Goal: Task Accomplishment & Management: Manage account settings

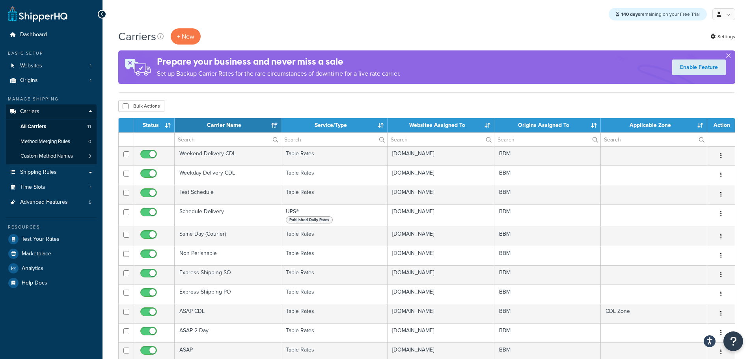
select select "15"
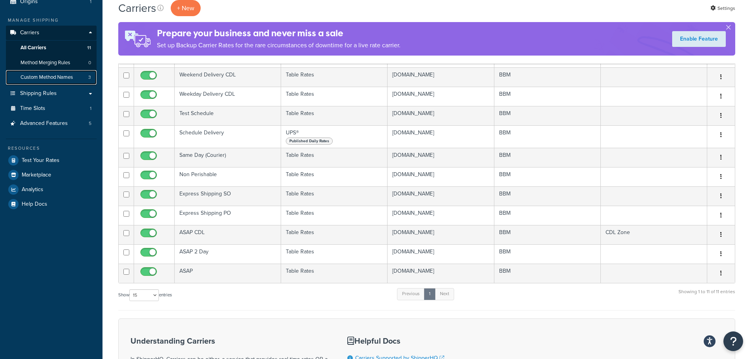
click at [41, 76] on span "Custom Method Names" at bounding box center [46, 77] width 52 height 7
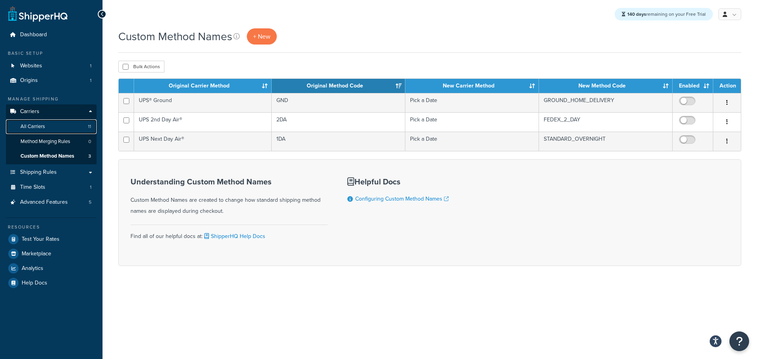
click at [43, 126] on span "All Carriers" at bounding box center [32, 126] width 24 height 7
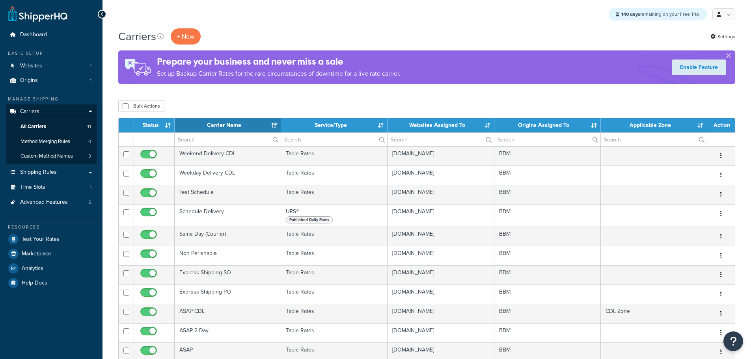
select select "15"
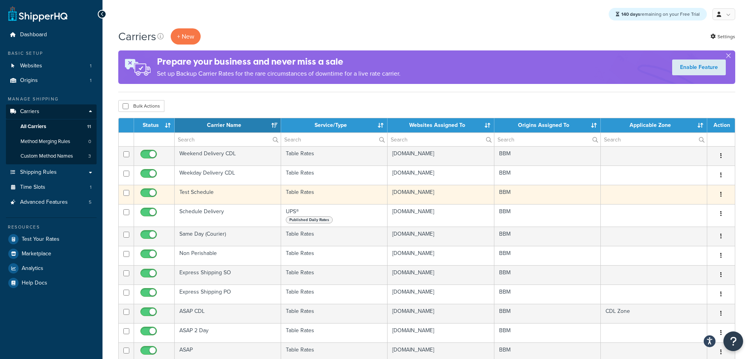
click at [202, 193] on td "Test Schedule" at bounding box center [228, 194] width 106 height 19
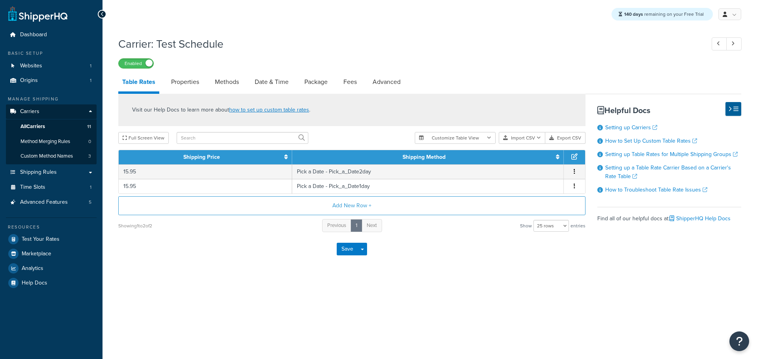
select select "25"
click at [234, 86] on link "Methods" at bounding box center [227, 82] width 32 height 19
select select "25"
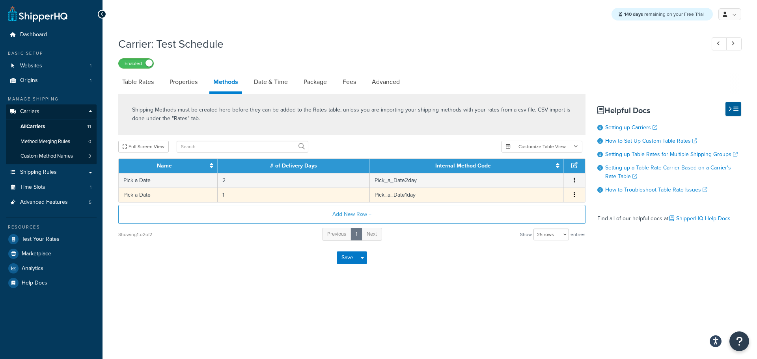
click at [244, 197] on td "1" at bounding box center [294, 195] width 152 height 15
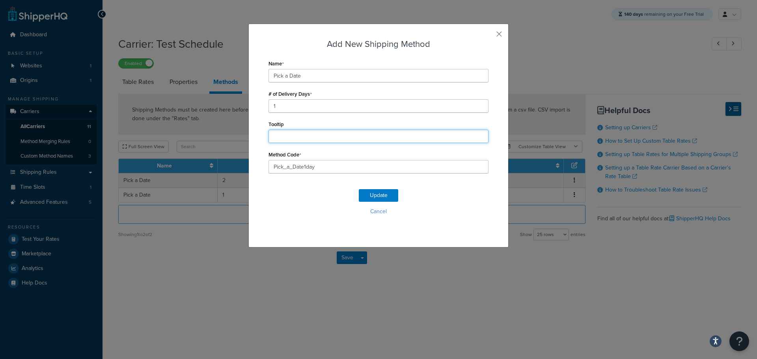
click at [297, 139] on input "Tooltip" at bounding box center [378, 136] width 220 height 13
type input "This is a tooltip"
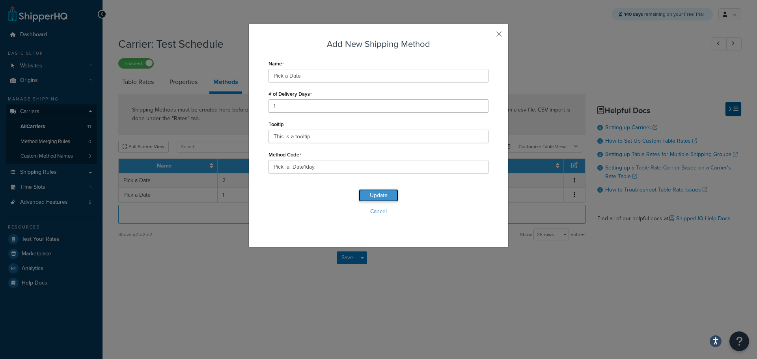
drag, startPoint x: 378, startPoint y: 195, endPoint x: 374, endPoint y: 193, distance: 4.8
click at [377, 195] on button "Update" at bounding box center [378, 195] width 39 height 13
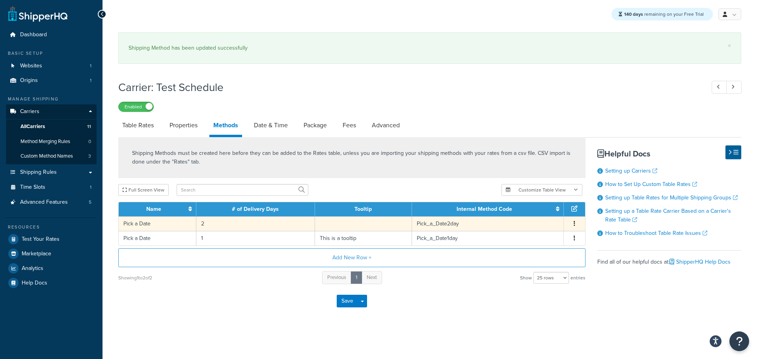
click at [226, 219] on td "2" at bounding box center [255, 223] width 119 height 15
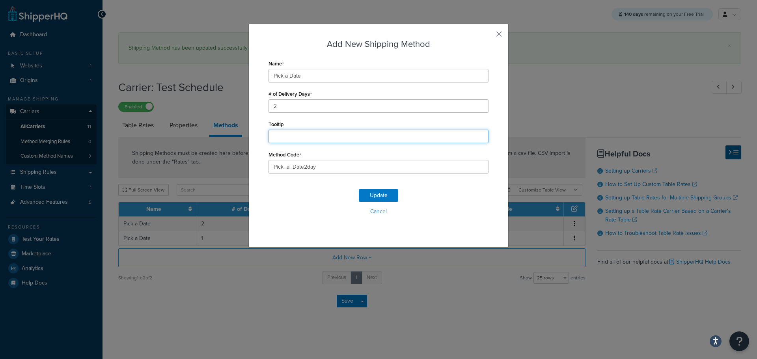
click at [294, 135] on input "Tooltip" at bounding box center [378, 136] width 220 height 13
paste input "This is a tooltip"
type input "This is a tooltip"
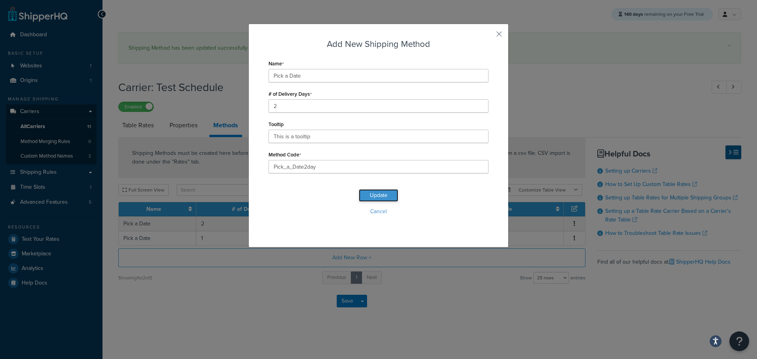
click at [368, 192] on button "Update" at bounding box center [378, 195] width 39 height 13
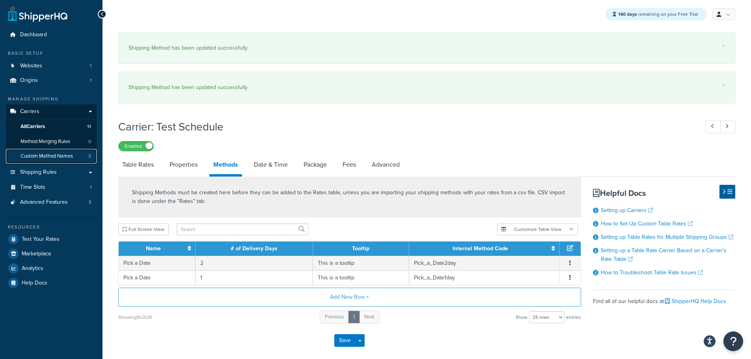
click at [46, 154] on span "Custom Method Names" at bounding box center [46, 156] width 52 height 7
click at [344, 340] on button "Save" at bounding box center [344, 340] width 21 height 13
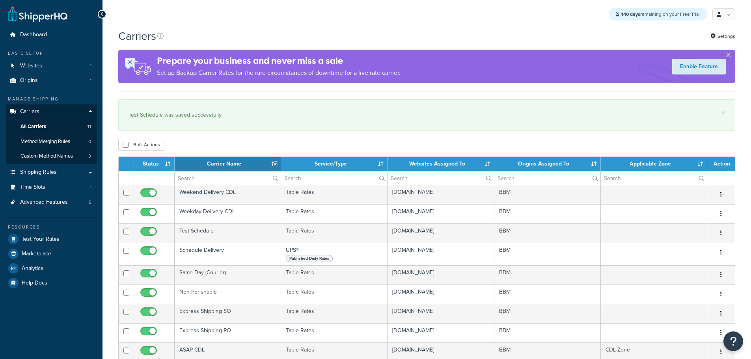
select select "15"
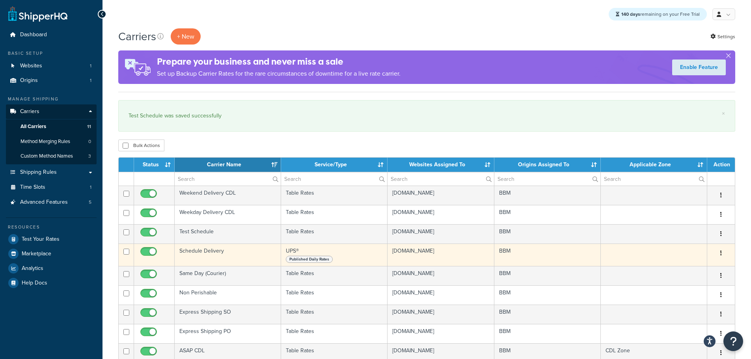
click at [203, 253] on td "Schedule Delivery" at bounding box center [228, 255] width 106 height 22
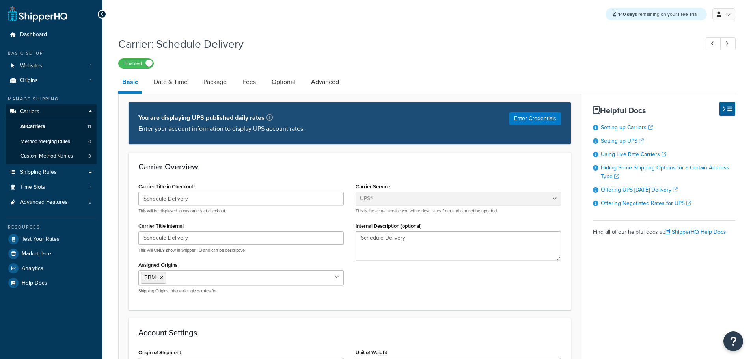
select select "ups"
click at [47, 156] on span "Custom Method Names" at bounding box center [46, 156] width 52 height 7
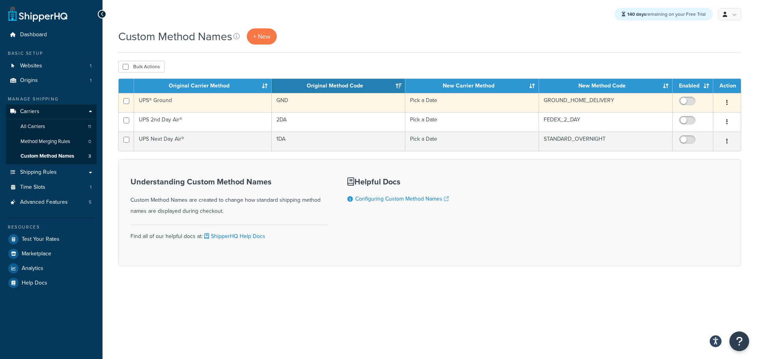
click at [170, 101] on td "UPS® Ground" at bounding box center [203, 102] width 138 height 19
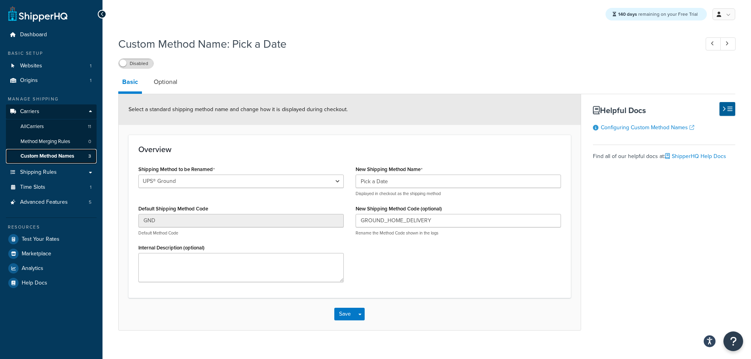
click at [62, 153] on span "Custom Method Names" at bounding box center [47, 156] width 54 height 7
click at [159, 86] on link "Optional" at bounding box center [166, 82] width 32 height 19
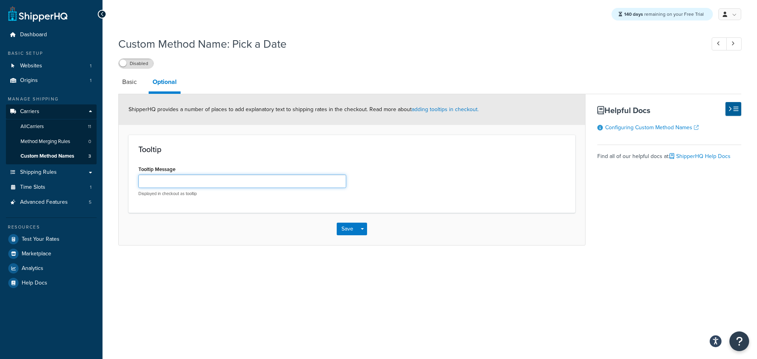
drag, startPoint x: 162, startPoint y: 184, endPoint x: 187, endPoint y: 187, distance: 25.0
click at [162, 184] on input "Tooltip Message" at bounding box center [242, 181] width 208 height 13
paste input "This is a tooltip"
type input "This is a tooltip"
click at [342, 229] on button "Save" at bounding box center [347, 229] width 21 height 13
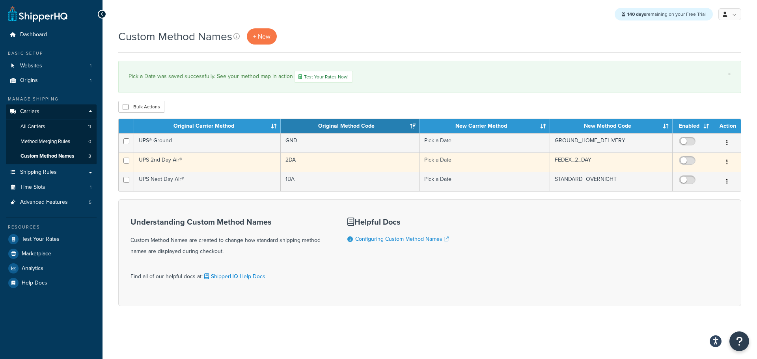
click at [162, 162] on td "UPS 2nd Day Air®" at bounding box center [207, 162] width 147 height 19
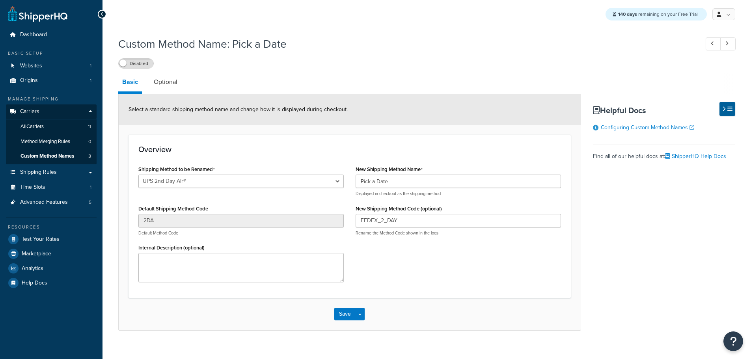
select select "697632"
click at [163, 84] on link "Optional" at bounding box center [166, 82] width 32 height 19
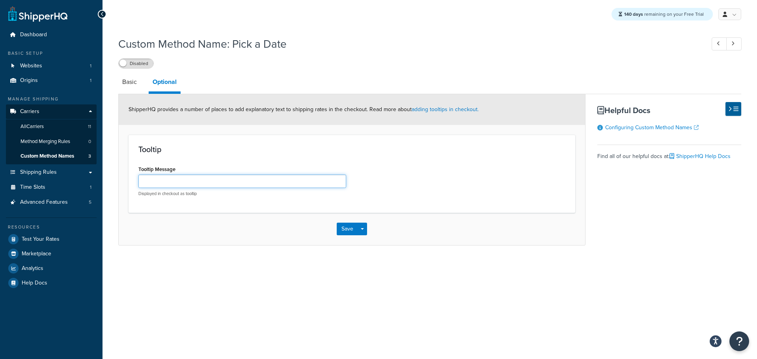
drag, startPoint x: 170, startPoint y: 184, endPoint x: 182, endPoint y: 189, distance: 13.2
click at [171, 185] on input "Tooltip Message" at bounding box center [242, 181] width 208 height 13
paste input "This is a tooltip"
type input "This is a tooltip"
click at [344, 229] on button "Save" at bounding box center [347, 229] width 21 height 13
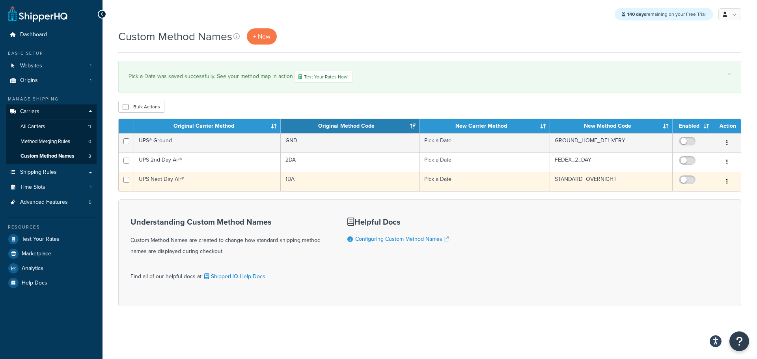
click at [174, 180] on td "UPS Next Day Air®" at bounding box center [207, 181] width 147 height 19
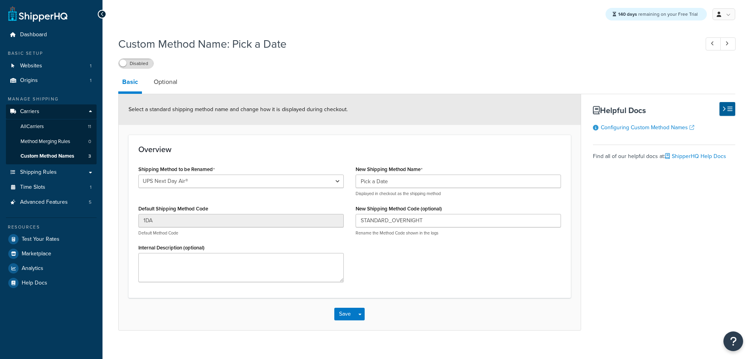
select select "697631"
click at [172, 87] on link "Optional" at bounding box center [166, 82] width 32 height 19
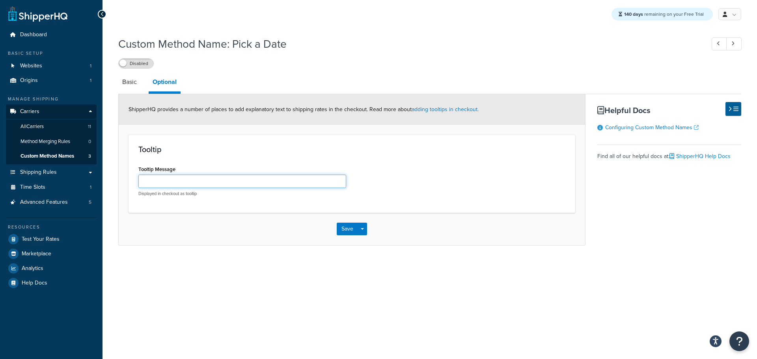
click at [171, 180] on input "Tooltip Message" at bounding box center [242, 181] width 208 height 13
paste input "This is a tooltip"
type input "This is a tooltip"
click at [345, 234] on button "Save" at bounding box center [347, 229] width 21 height 13
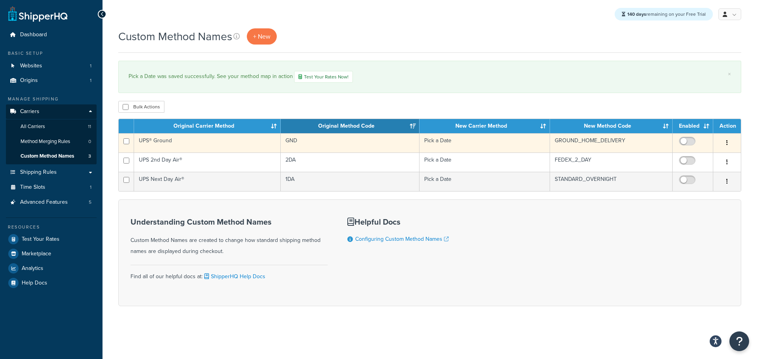
drag, startPoint x: 684, startPoint y: 143, endPoint x: 683, endPoint y: 151, distance: 8.4
click at [685, 143] on input "checkbox" at bounding box center [688, 143] width 22 height 10
checkbox input "true"
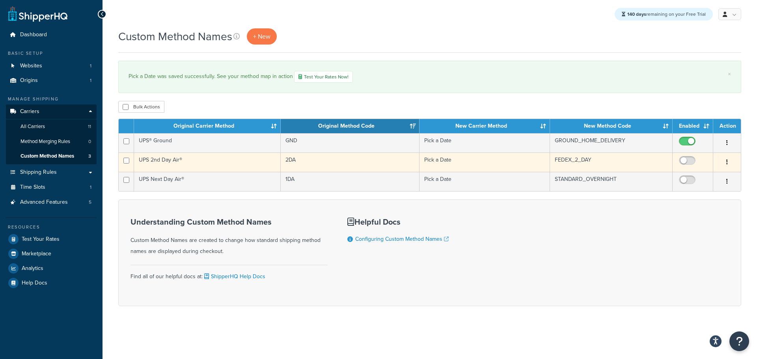
click at [686, 166] on input "checkbox" at bounding box center [688, 163] width 22 height 10
checkbox input "true"
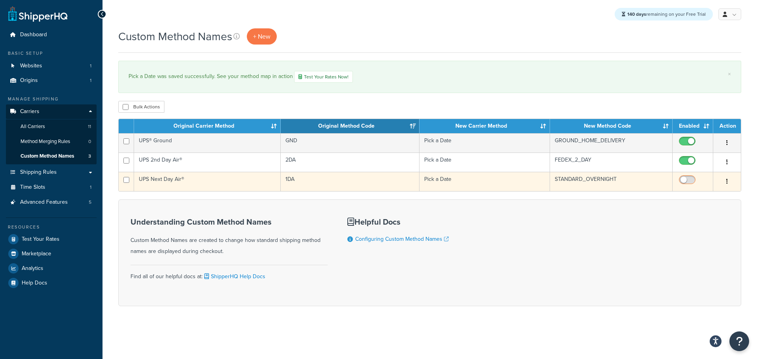
click at [687, 182] on input "checkbox" at bounding box center [688, 182] width 22 height 10
checkbox input "true"
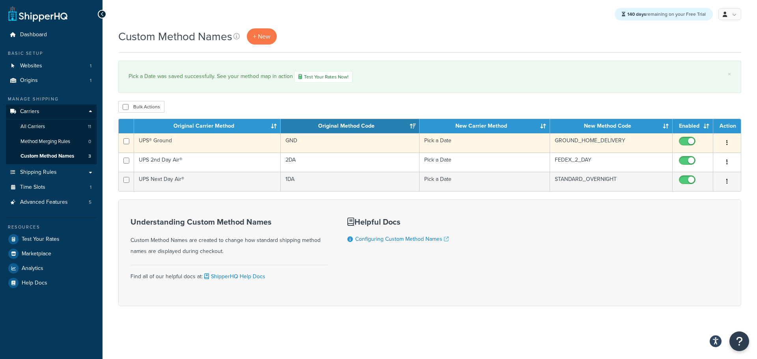
drag, startPoint x: 690, startPoint y: 143, endPoint x: 687, endPoint y: 150, distance: 7.8
click at [690, 143] on input "checkbox" at bounding box center [688, 143] width 22 height 10
checkbox input "false"
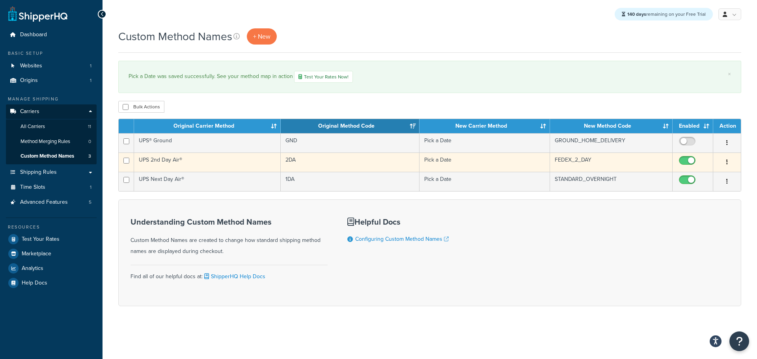
drag, startPoint x: 686, startPoint y: 162, endPoint x: 688, endPoint y: 169, distance: 6.5
click at [687, 166] on input "checkbox" at bounding box center [688, 163] width 22 height 10
checkbox input "false"
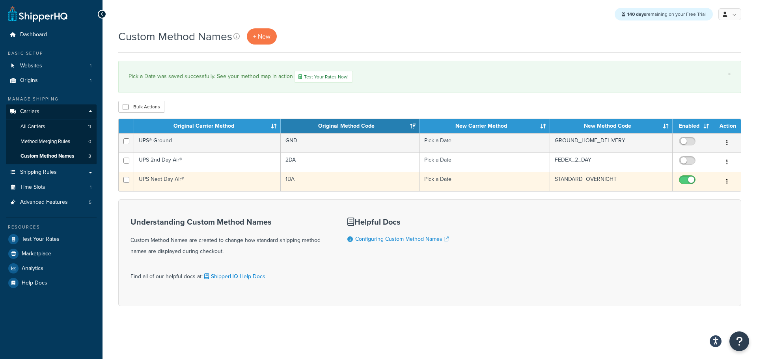
click at [687, 184] on input "checkbox" at bounding box center [688, 182] width 22 height 10
checkbox input "false"
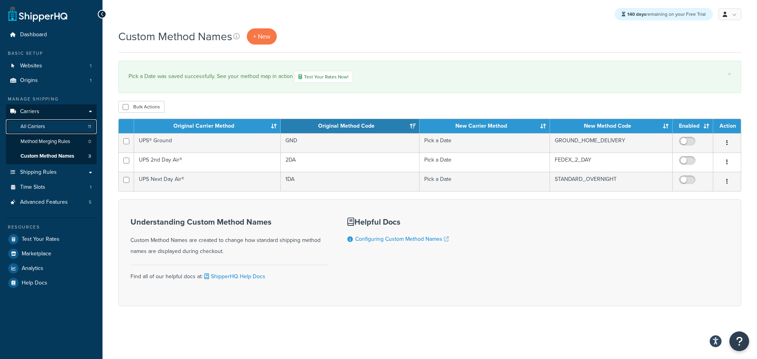
click at [43, 122] on link "All Carriers 11" at bounding box center [51, 126] width 91 height 15
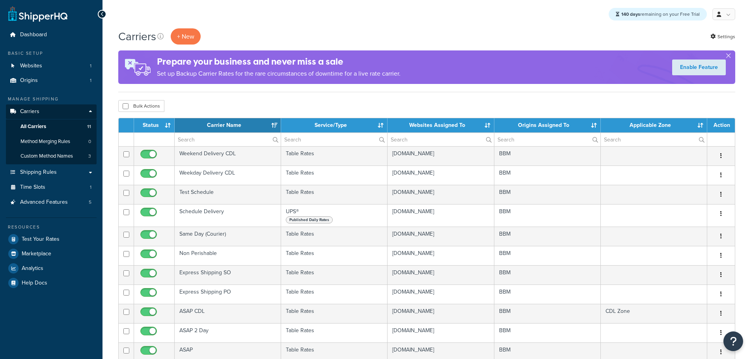
select select "15"
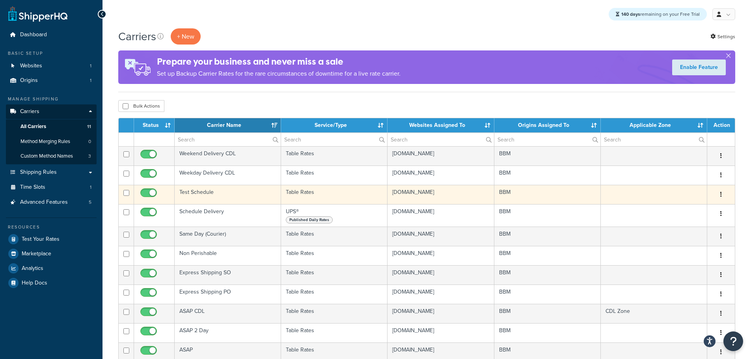
click at [207, 192] on td "Test Schedule" at bounding box center [228, 194] width 106 height 19
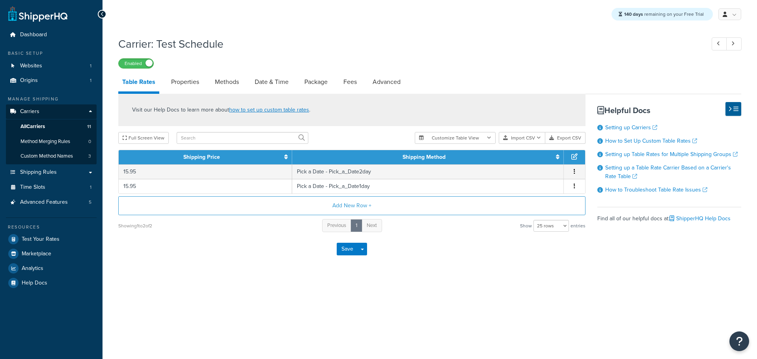
select select "25"
click at [229, 81] on link "Methods" at bounding box center [227, 82] width 32 height 19
select select "25"
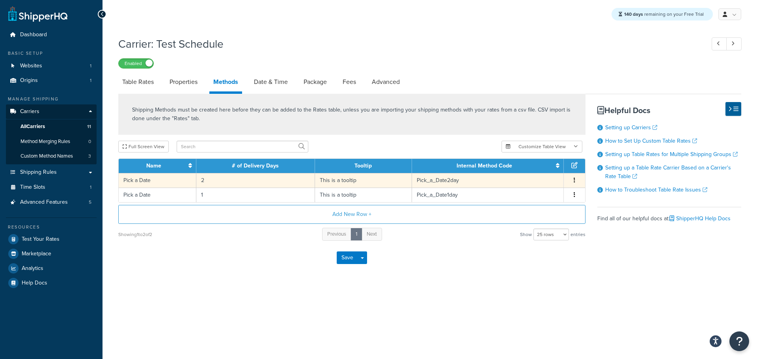
click at [181, 183] on td "Pick a Date" at bounding box center [158, 180] width 78 height 15
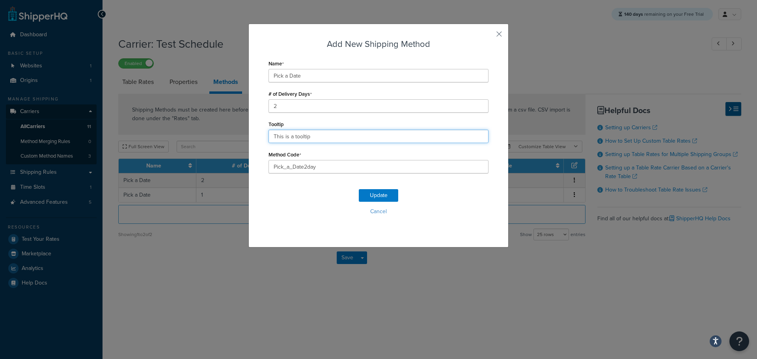
drag, startPoint x: 317, startPoint y: 137, endPoint x: 225, endPoint y: 137, distance: 91.8
click at [227, 137] on div "Add New Shipping Method Name Pick a Date # of Delivery Days 2 Tooltip This is a…" at bounding box center [378, 179] width 757 height 359
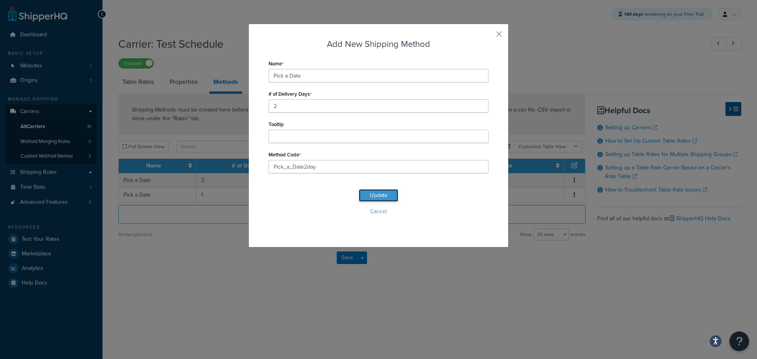
click at [378, 190] on button "Update" at bounding box center [378, 195] width 39 height 13
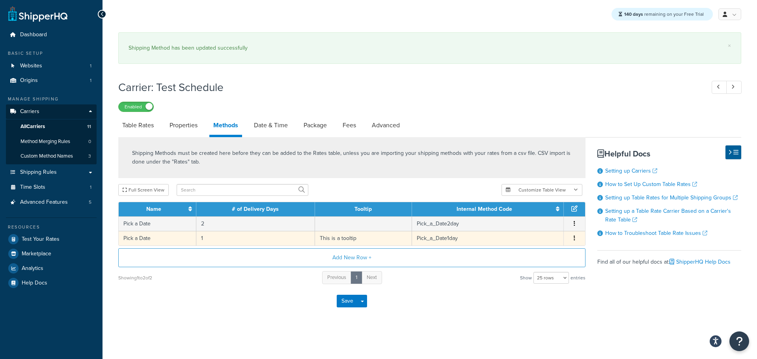
click at [212, 237] on td "1" at bounding box center [255, 238] width 119 height 15
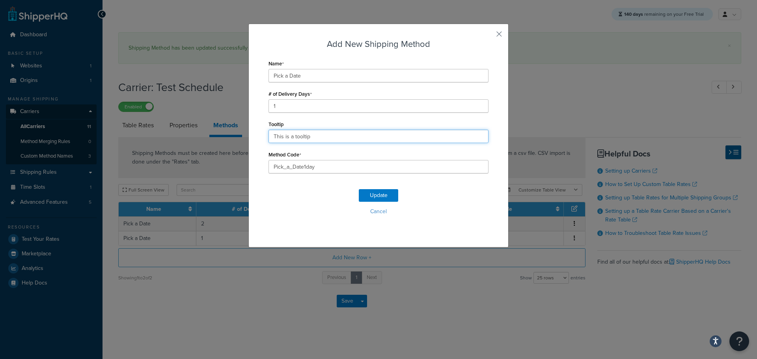
drag, startPoint x: 313, startPoint y: 134, endPoint x: 209, endPoint y: 147, distance: 104.4
click at [209, 147] on div "Add New Shipping Method Name Pick a Date # of Delivery Days 1 Tooltip This is a…" at bounding box center [378, 179] width 757 height 359
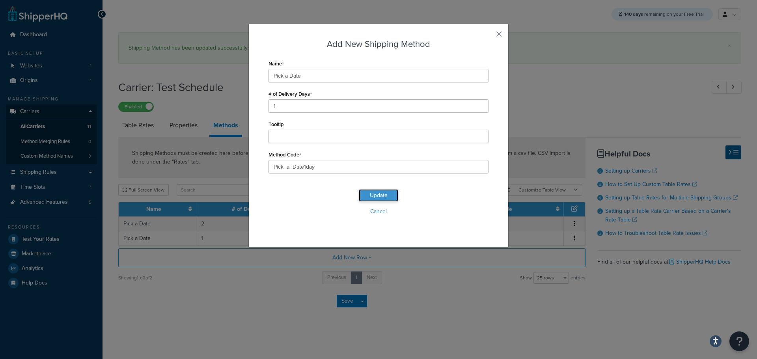
click at [385, 197] on button "Update" at bounding box center [378, 195] width 39 height 13
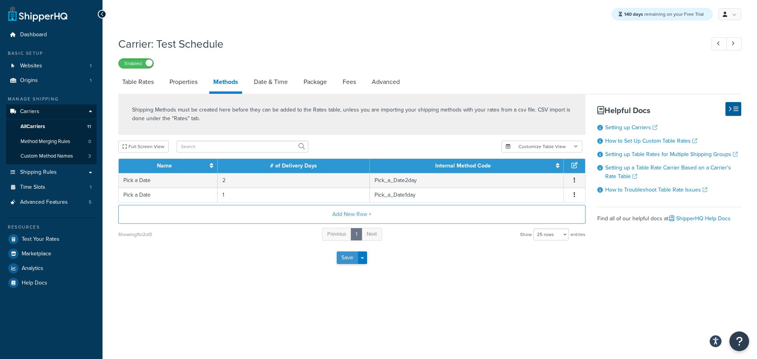
click at [344, 255] on button "Save" at bounding box center [347, 257] width 21 height 13
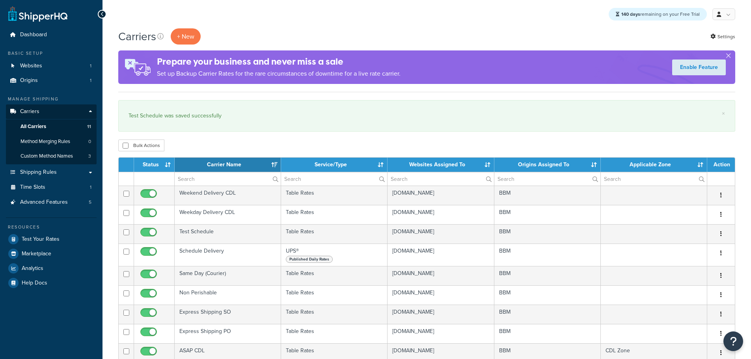
select select "15"
